Goal: Information Seeking & Learning: Learn about a topic

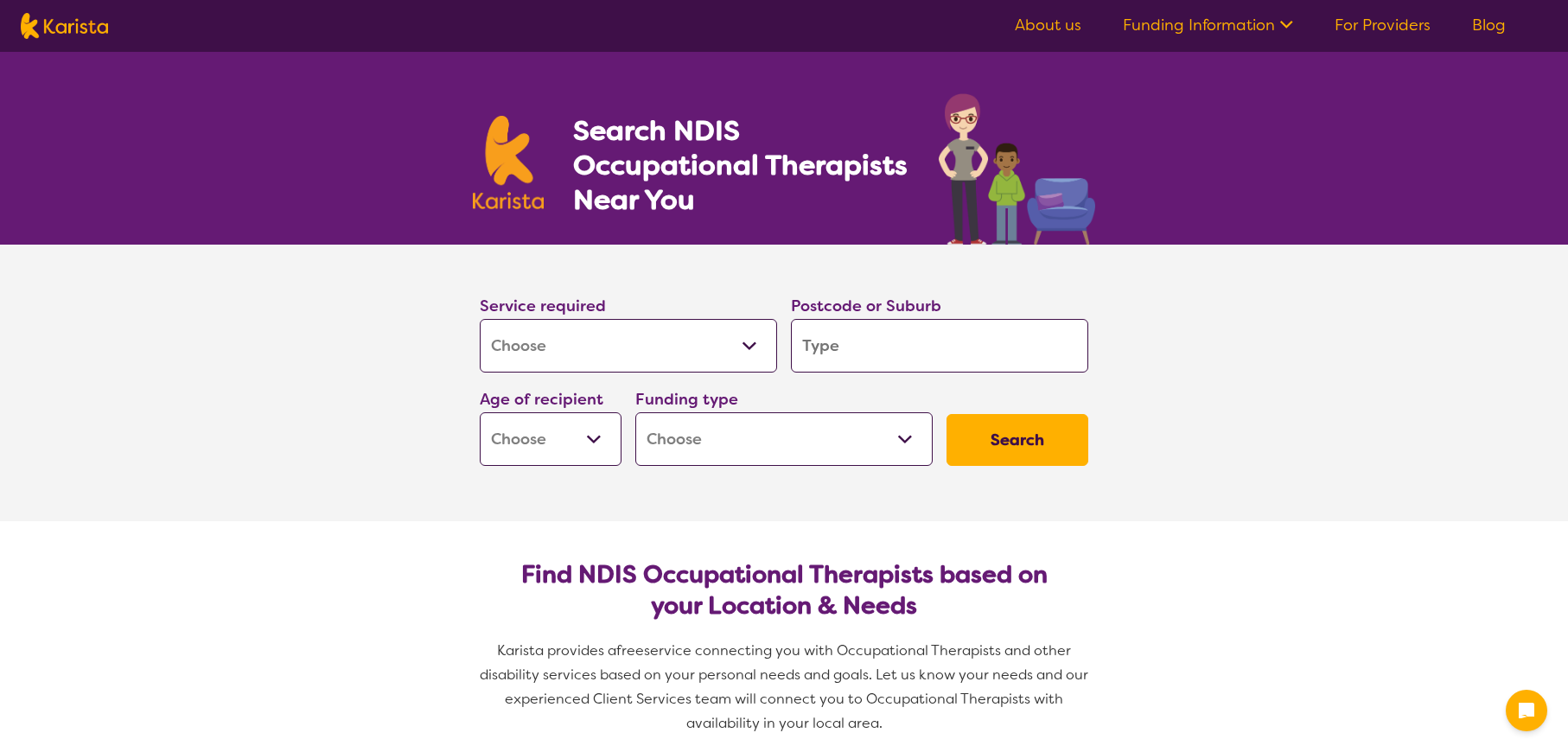
select select "[MEDICAL_DATA]"
click at [882, 358] on input "search" at bounding box center [939, 346] width 297 height 54
type input "3"
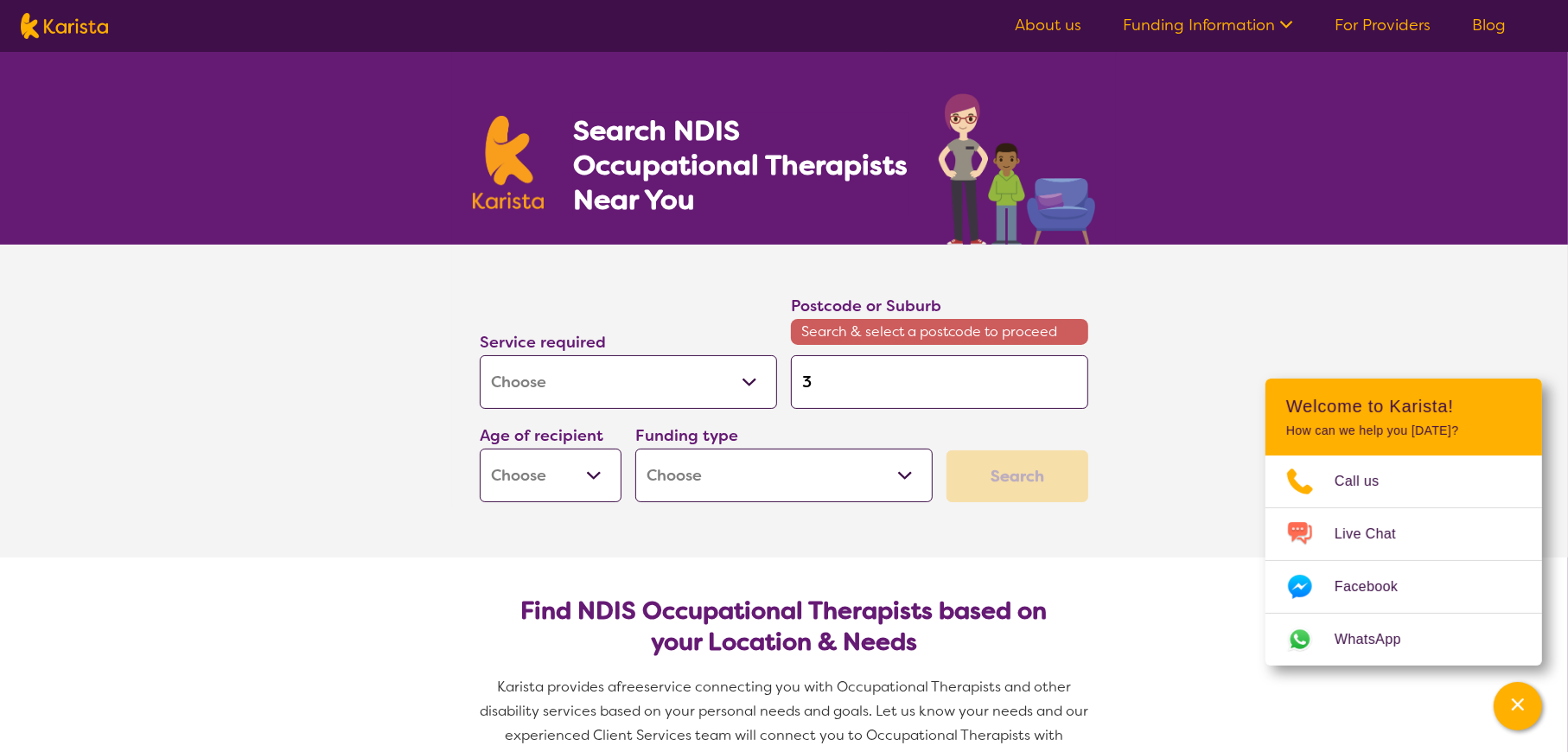
type input "33"
type input "333"
type input "3337"
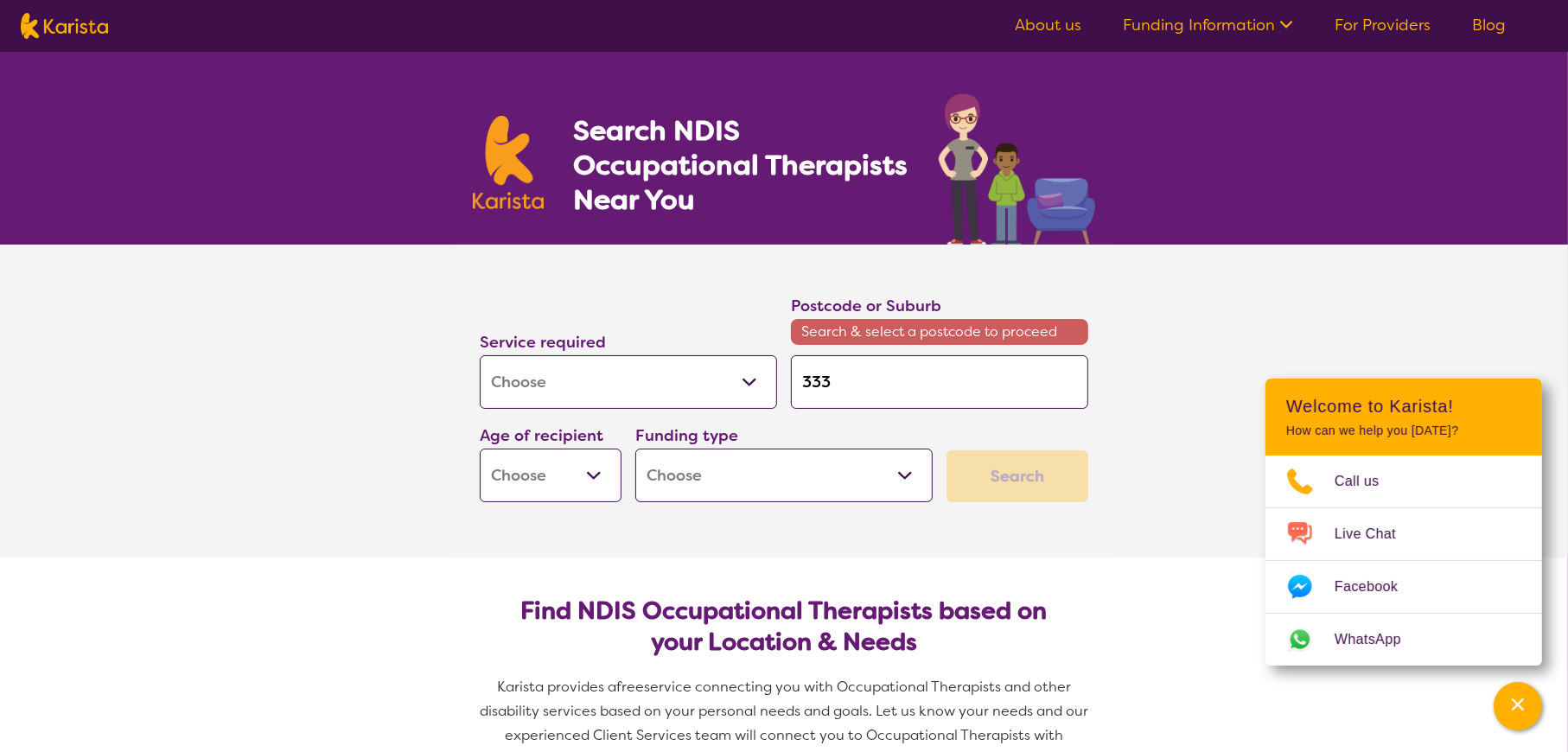
type input "3337"
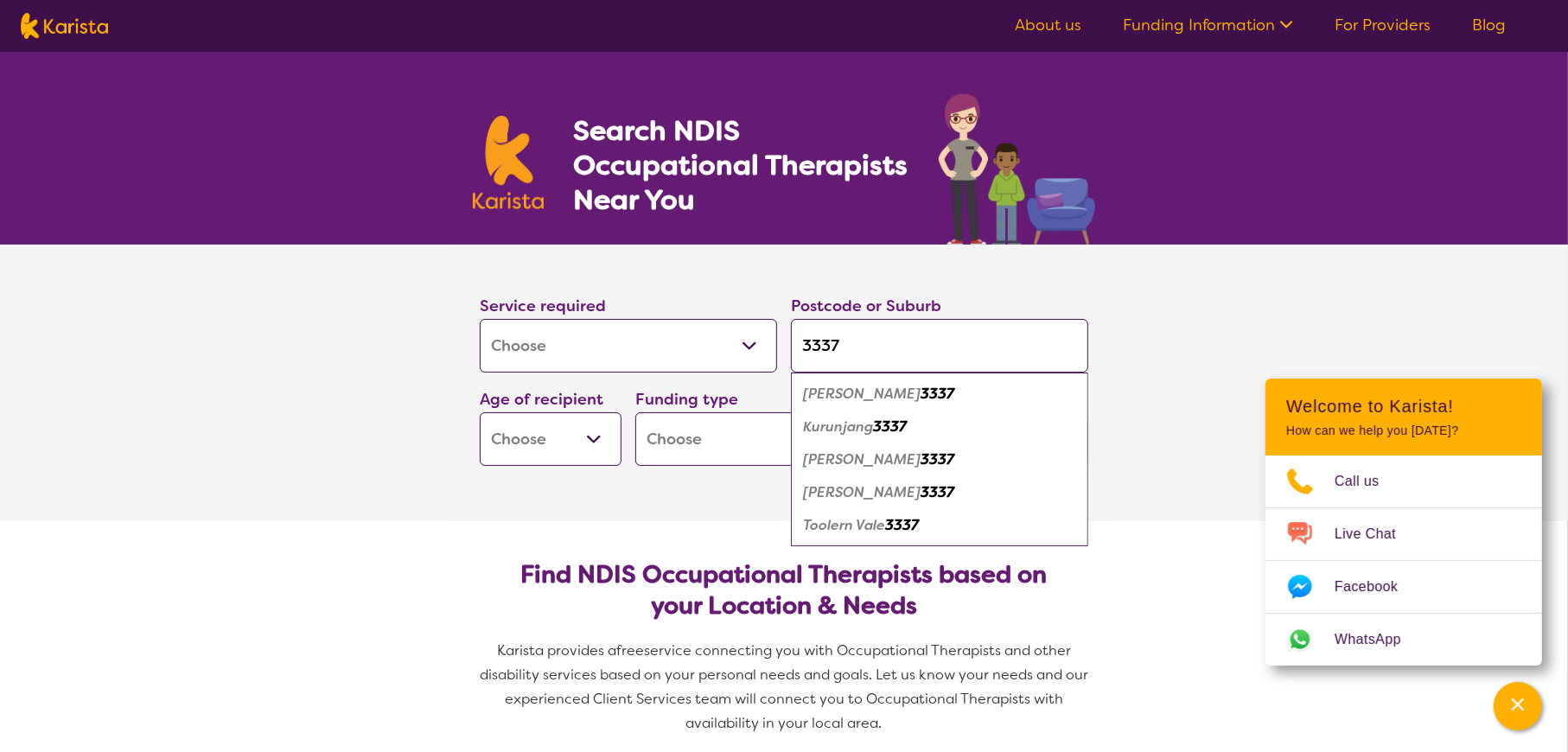
type input "3337"
click at [858, 451] on div "[PERSON_NAME] 3337" at bounding box center [939, 460] width 280 height 33
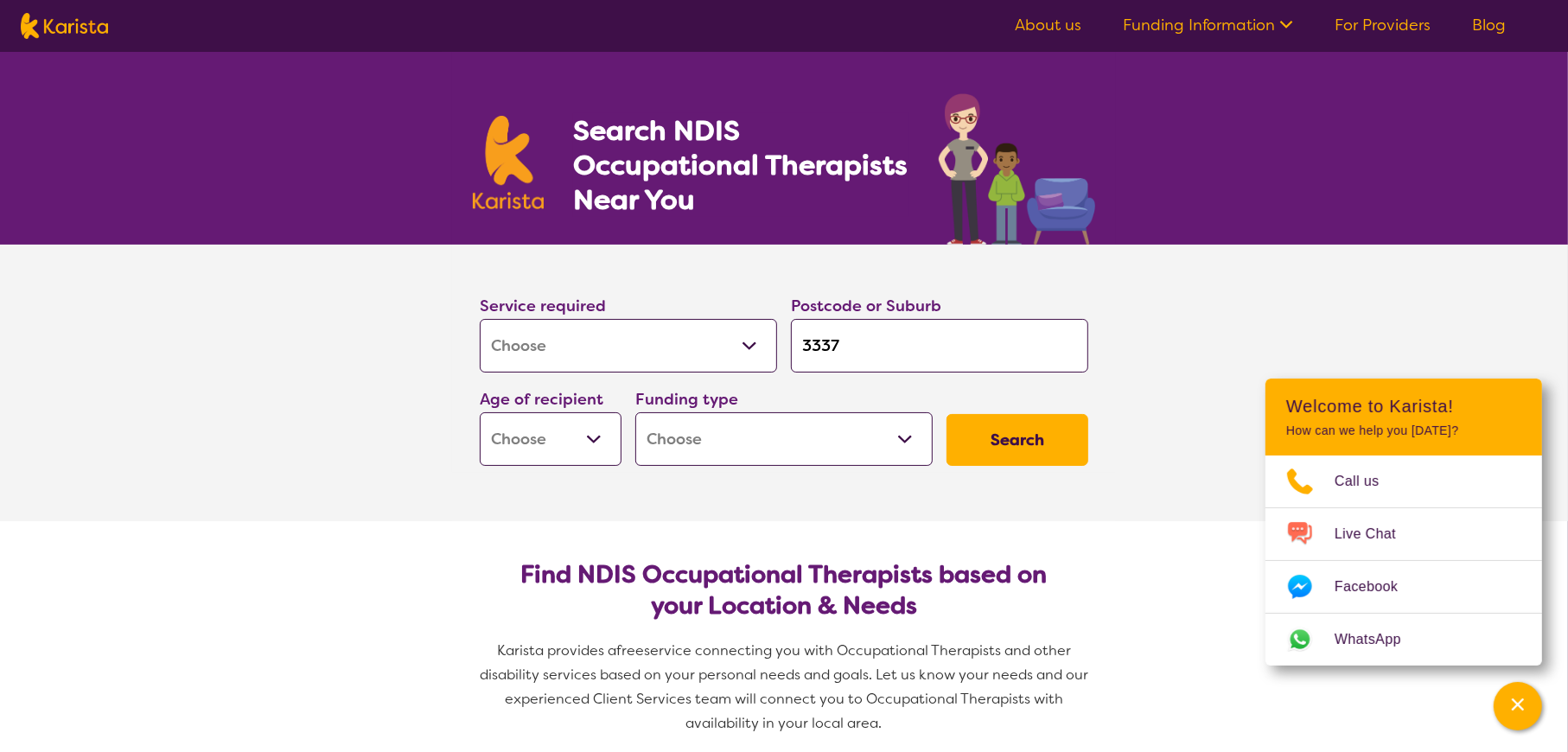
click at [596, 454] on select "Early Childhood - 0 to 9 Child - 10 to 11 Adolescent - 12 to 17 Adult - 18 to 6…" at bounding box center [550, 439] width 142 height 54
select select "AD"
click at [481, 417] on select "Early Childhood - 0 to 9 Child - 10 to 11 Adolescent - 12 to 17 Adult - 18 to 6…" at bounding box center [550, 439] width 142 height 54
select select "AD"
click at [867, 457] on select "Home Care Package (HCP) National Disability Insurance Scheme (NDIS) I don't know" at bounding box center [784, 439] width 297 height 54
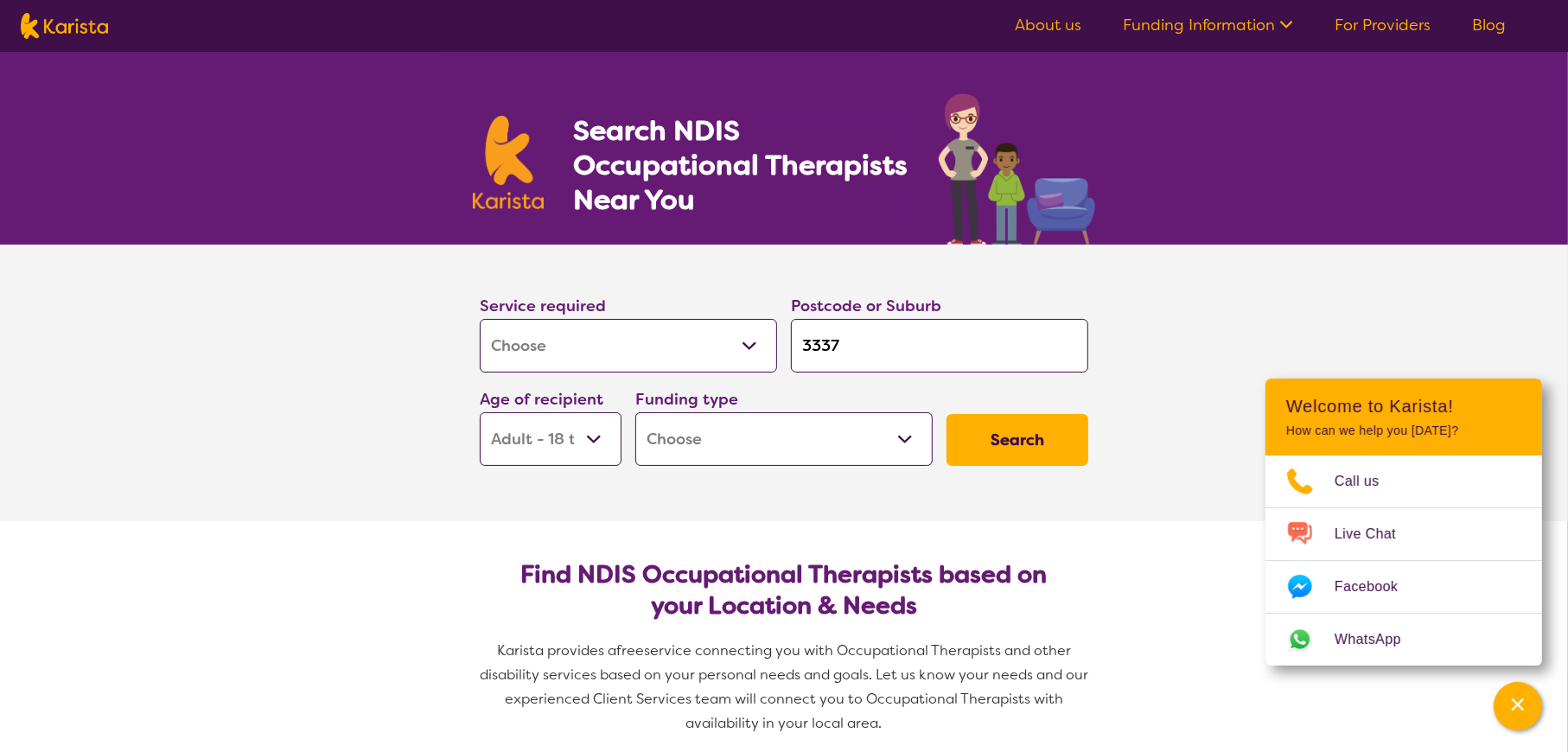
select select "i-don-t-know"
click at [637, 417] on select "Home Care Package (HCP) National Disability Insurance Scheme (NDIS) I don't know" at bounding box center [784, 439] width 297 height 54
select select "i-don-t-know"
click at [1037, 453] on button "Search" at bounding box center [1018, 440] width 142 height 52
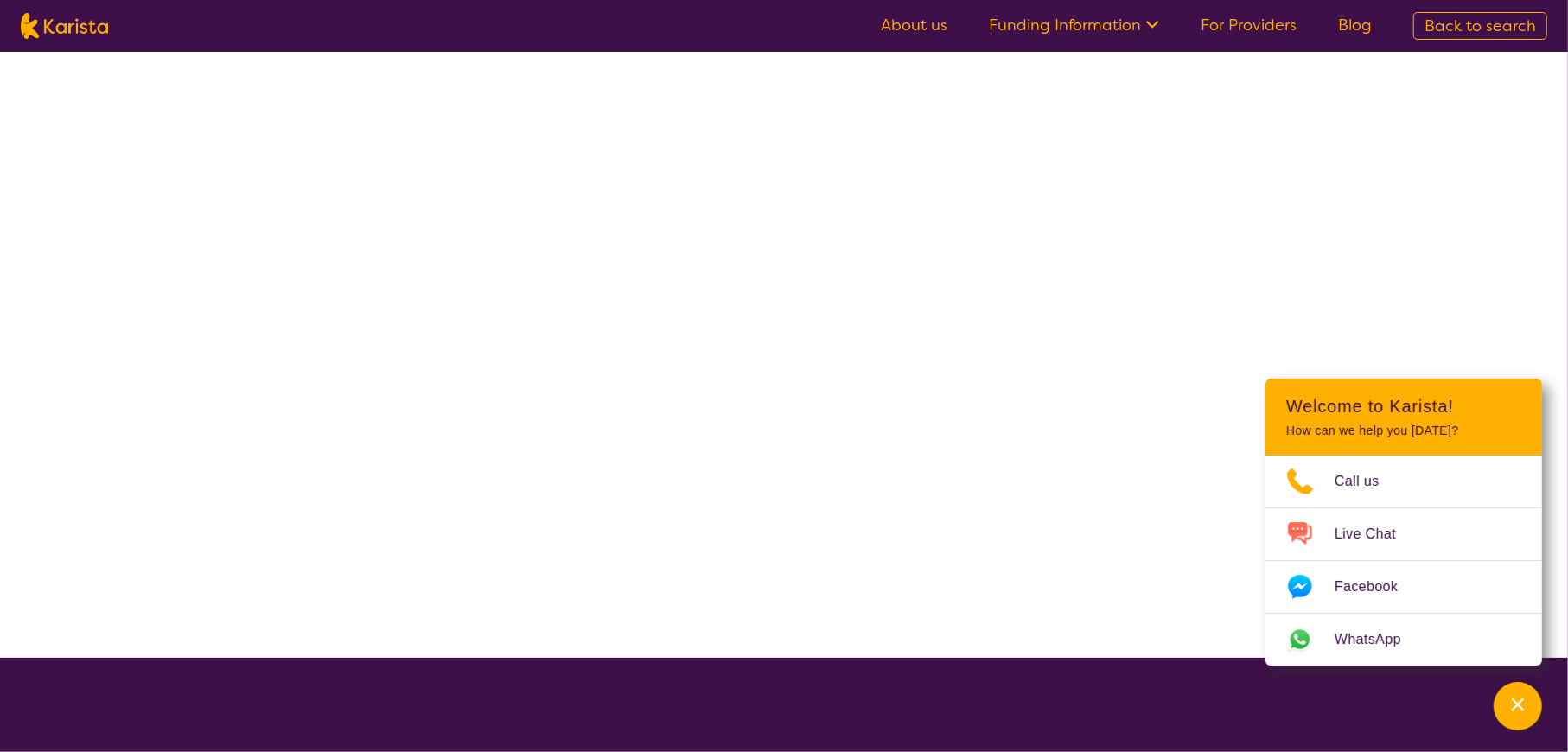
select select "[MEDICAL_DATA]"
select select "AD"
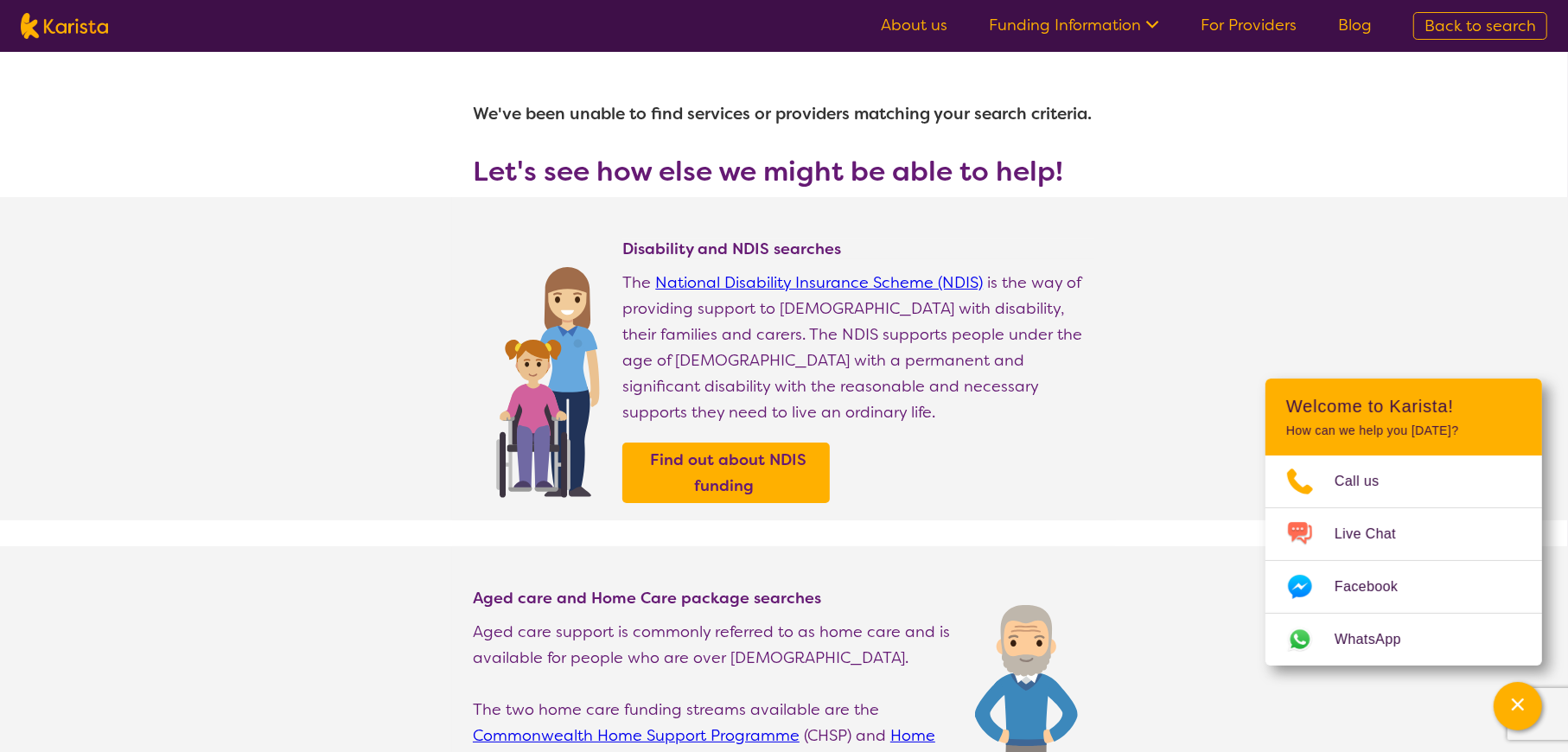
select select "[MEDICAL_DATA]"
select select "AD"
select select "i-don-t-know"
select select "[MEDICAL_DATA]"
select select "AD"
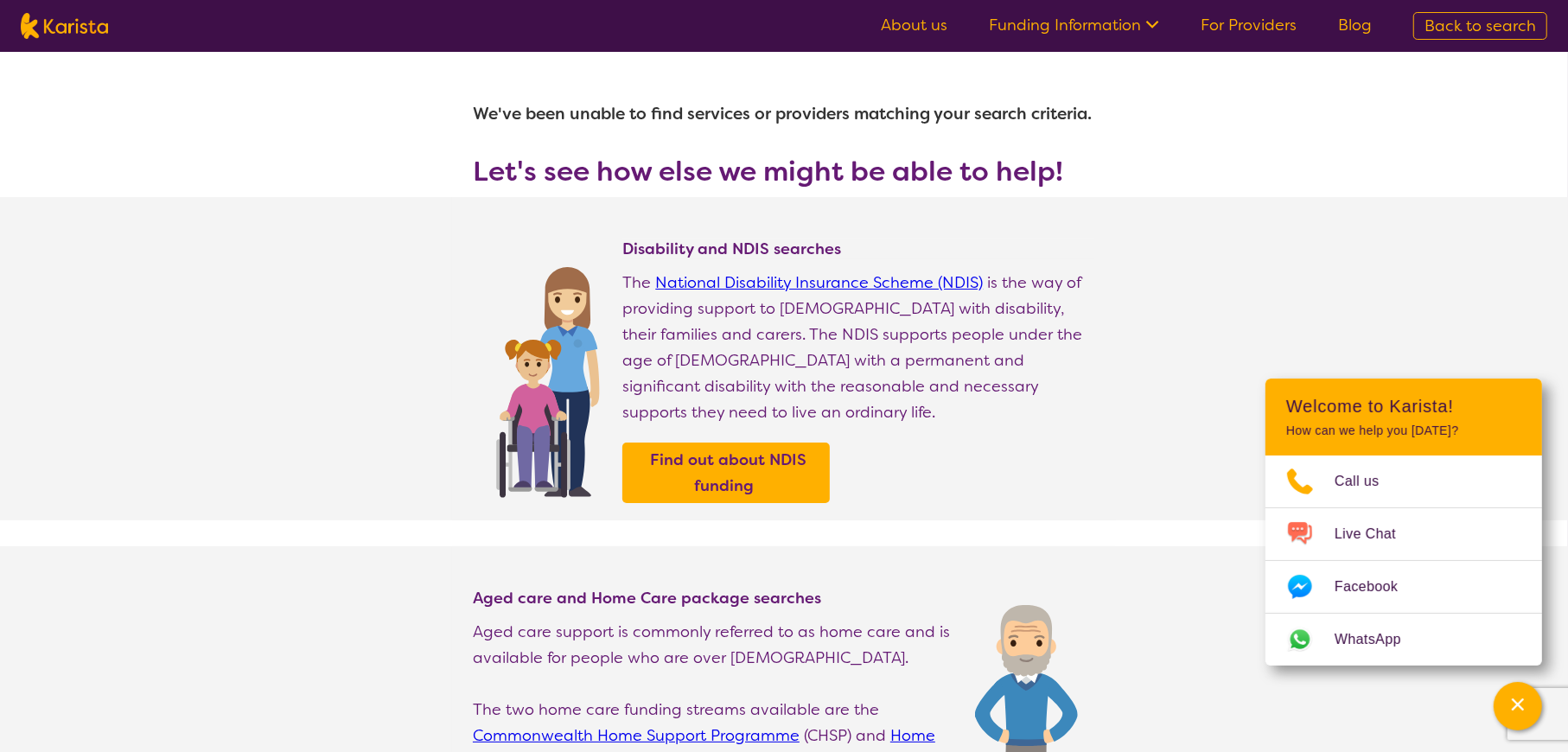
select select "i-don-t-know"
